Goal: Check status: Check status

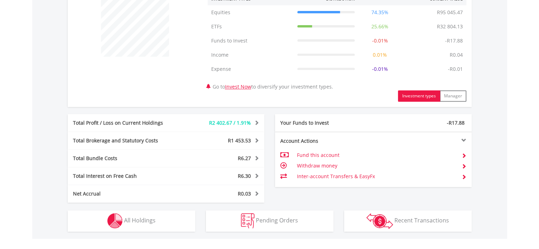
scroll to position [354, 0]
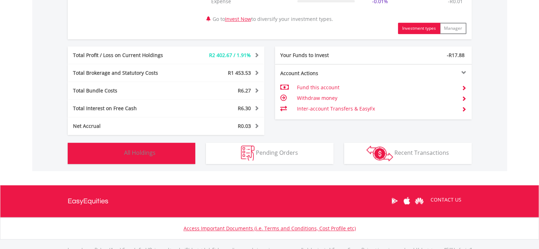
click at [170, 153] on button "Holdings All Holdings" at bounding box center [132, 153] width 128 height 21
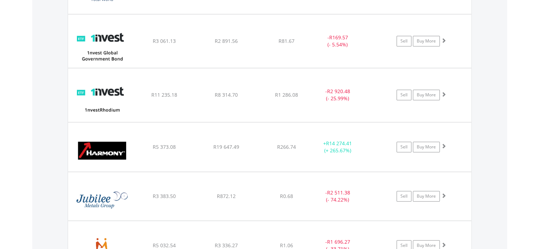
scroll to position [610, 0]
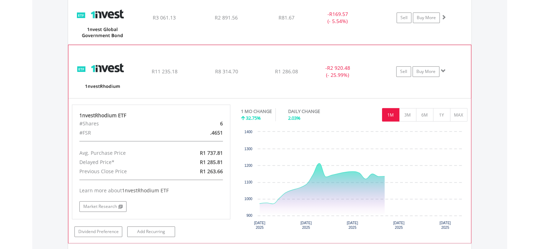
scroll to position [645, 0]
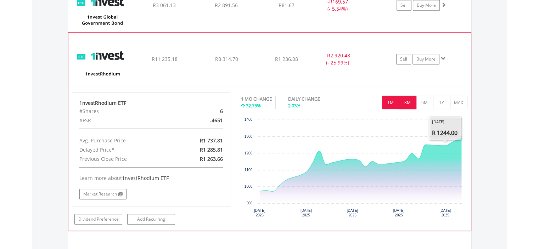
click at [412, 105] on button "3M" at bounding box center [407, 102] width 17 height 13
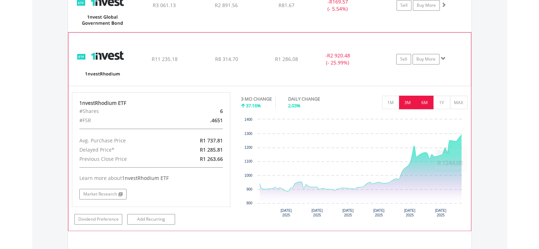
click at [429, 105] on button "6M" at bounding box center [424, 102] width 17 height 13
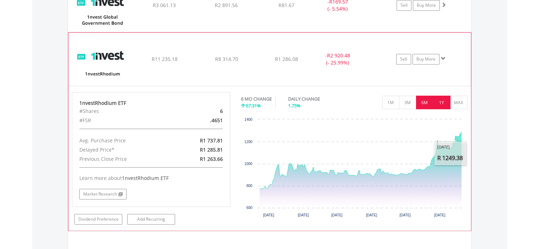
click at [439, 105] on button "1Y" at bounding box center [441, 102] width 17 height 13
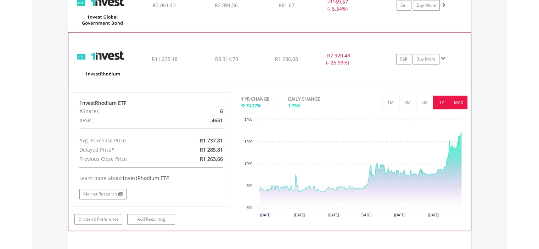
click at [457, 99] on button "MAX" at bounding box center [458, 102] width 17 height 13
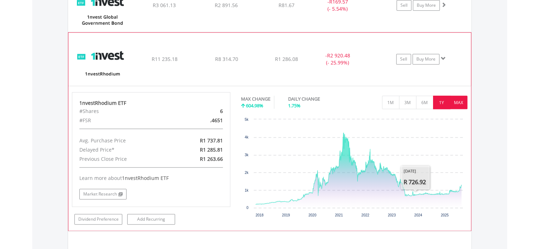
click at [438, 101] on button "1Y" at bounding box center [441, 102] width 17 height 13
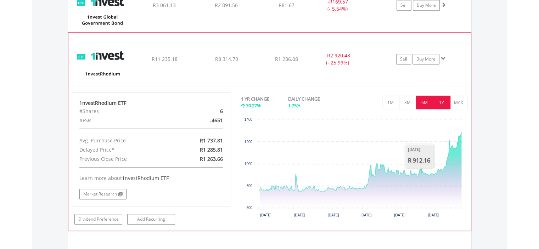
click at [429, 100] on button "6M" at bounding box center [424, 102] width 17 height 13
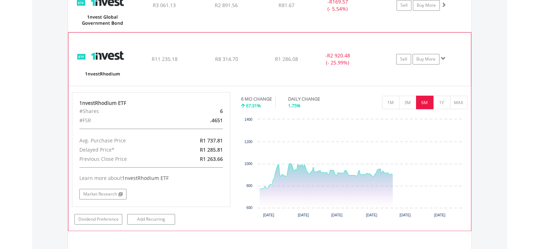
click at [376, 12] on div "- R2 920.48 (- 25.99%)" at bounding box center [346, 5] width 71 height 14
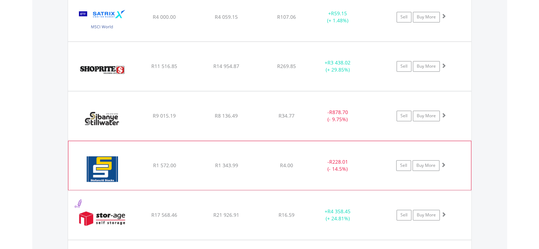
scroll to position [1106, 0]
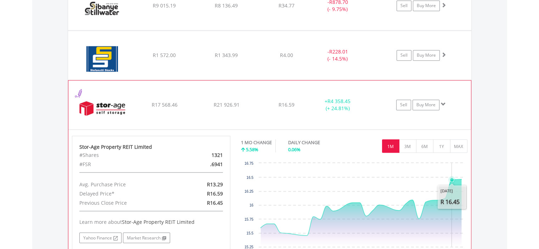
scroll to position [1212, 0]
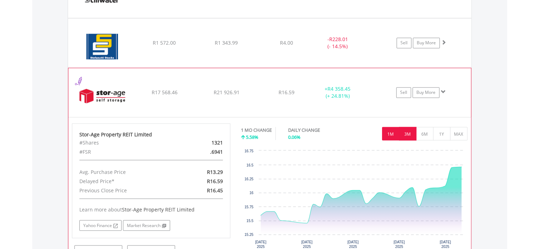
click at [409, 134] on button "3M" at bounding box center [407, 133] width 17 height 13
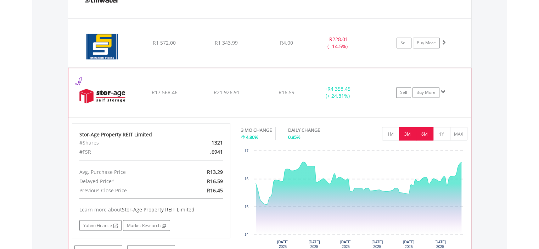
click at [424, 129] on button "6M" at bounding box center [424, 133] width 17 height 13
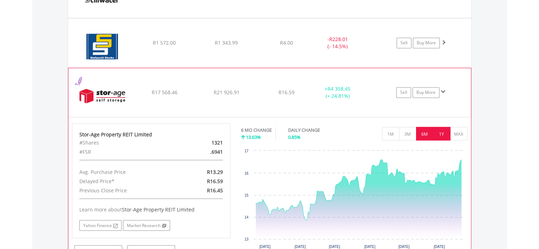
click at [444, 136] on button "1Y" at bounding box center [441, 133] width 17 height 13
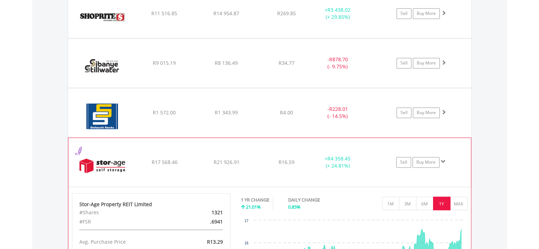
scroll to position [1141, 0]
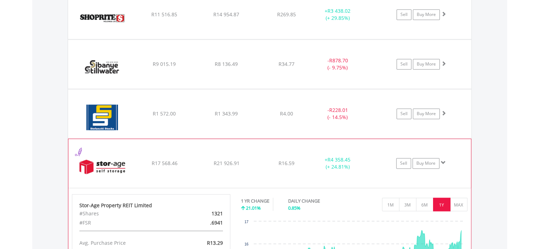
click at [444, 161] on span at bounding box center [443, 162] width 5 height 5
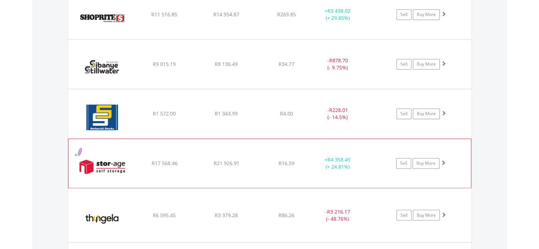
click at [444, 161] on span at bounding box center [443, 162] width 5 height 5
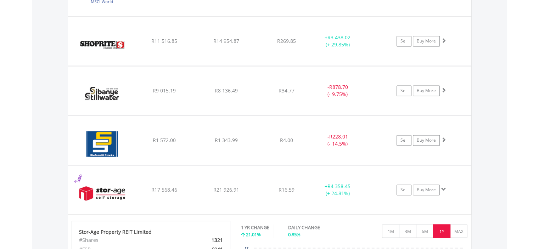
scroll to position [1106, 0]
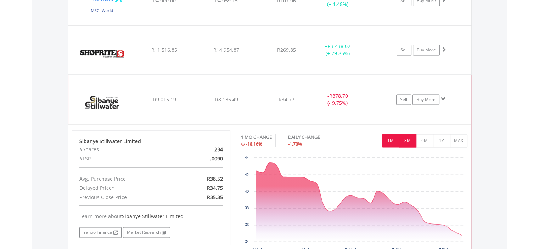
click at [408, 139] on button "3M" at bounding box center [407, 140] width 17 height 13
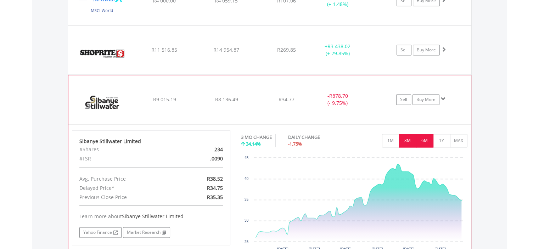
click at [426, 140] on button "6M" at bounding box center [424, 140] width 17 height 13
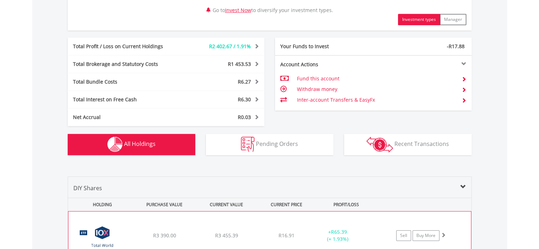
scroll to position [362, 0]
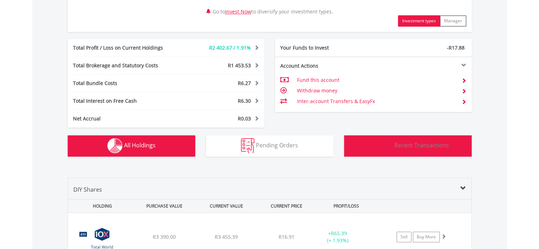
click at [389, 143] on img "button" at bounding box center [379, 146] width 27 height 16
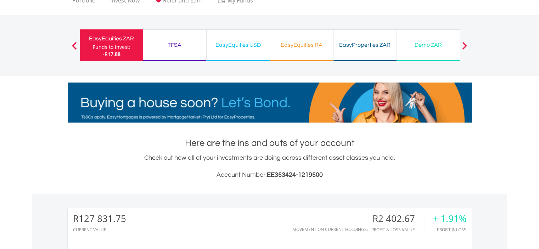
scroll to position [0, 0]
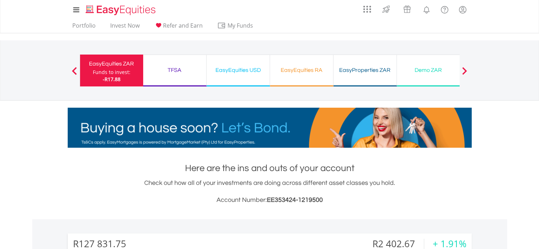
click at [190, 77] on div "TFSA Funds to invest: -R17.88" at bounding box center [174, 71] width 63 height 32
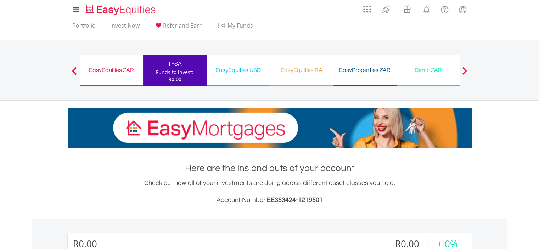
scroll to position [68, 135]
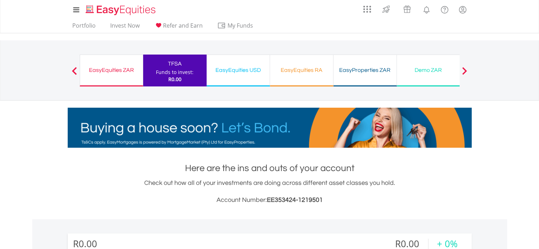
click at [254, 75] on div "EasyEquities USD Funds to invest: R0.00" at bounding box center [238, 71] width 63 height 32
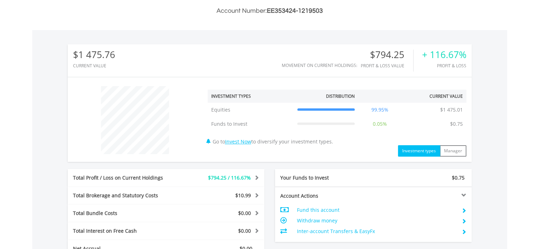
scroll to position [213, 0]
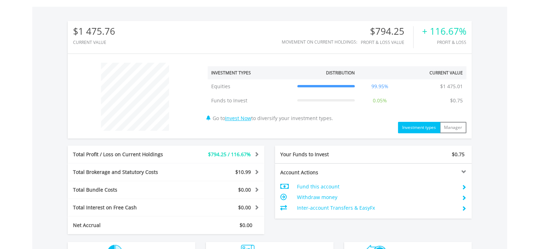
click at [486, 63] on div "$1 475.76 CURRENT VALUE Movement on Current Holdings: $794.25 Profit & Loss Val…" at bounding box center [269, 139] width 475 height 264
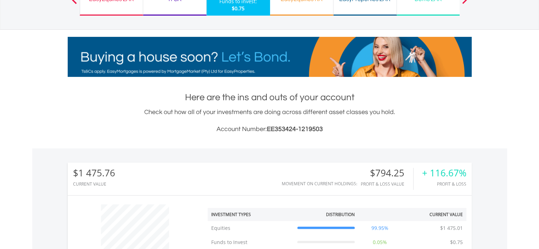
scroll to position [0, 0]
